Goal: Find specific page/section: Find specific page/section

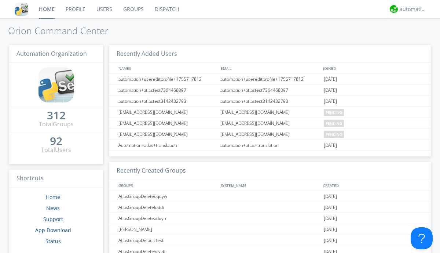
click at [166, 9] on link "Dispatch" at bounding box center [166, 9] width 35 height 18
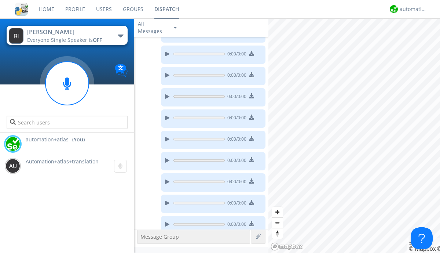
scroll to position [267, 0]
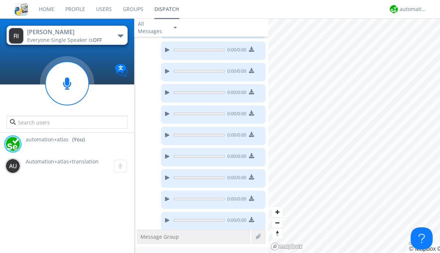
click at [120, 36] on div "button" at bounding box center [121, 35] width 6 height 3
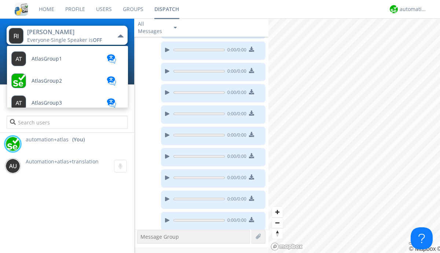
click at [62, 62] on span "AtlasGroupDispatchLarge" at bounding box center [47, 58] width 30 height 5
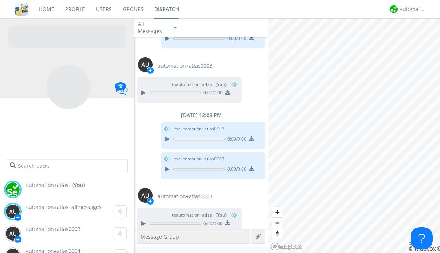
scroll to position [37, 0]
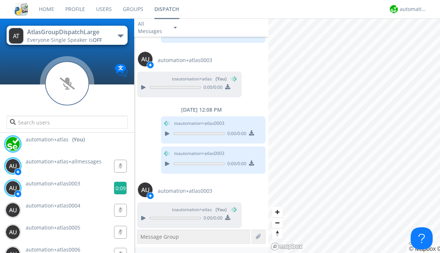
click at [117, 172] on g at bounding box center [120, 165] width 12 height 12
